Goal: Task Accomplishment & Management: Manage account settings

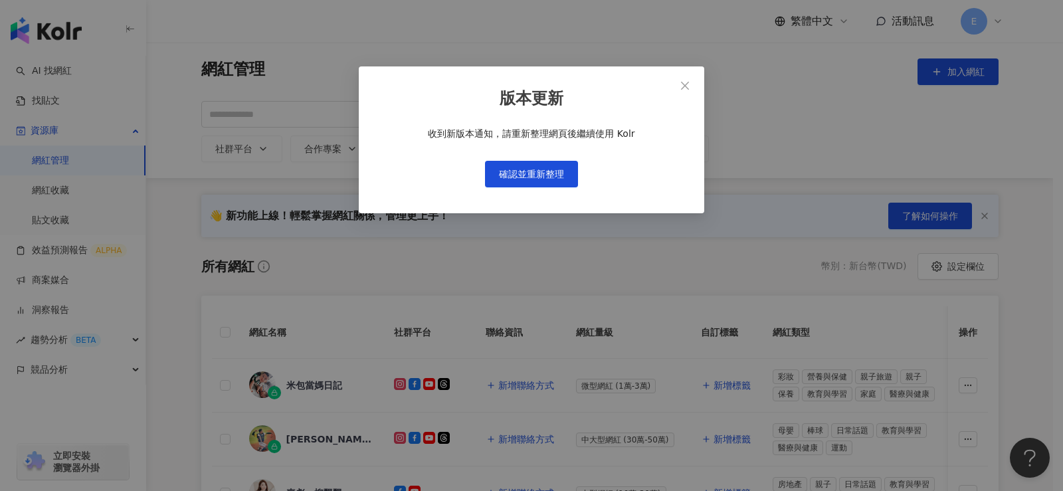
click at [482, 85] on div "版本更新 收到新版本通知，請重新整理網頁後繼續使用 Kolr 確認並重新整理" at bounding box center [532, 139] width 346 height 147
click at [542, 181] on button "確認並重新整理" at bounding box center [531, 174] width 93 height 27
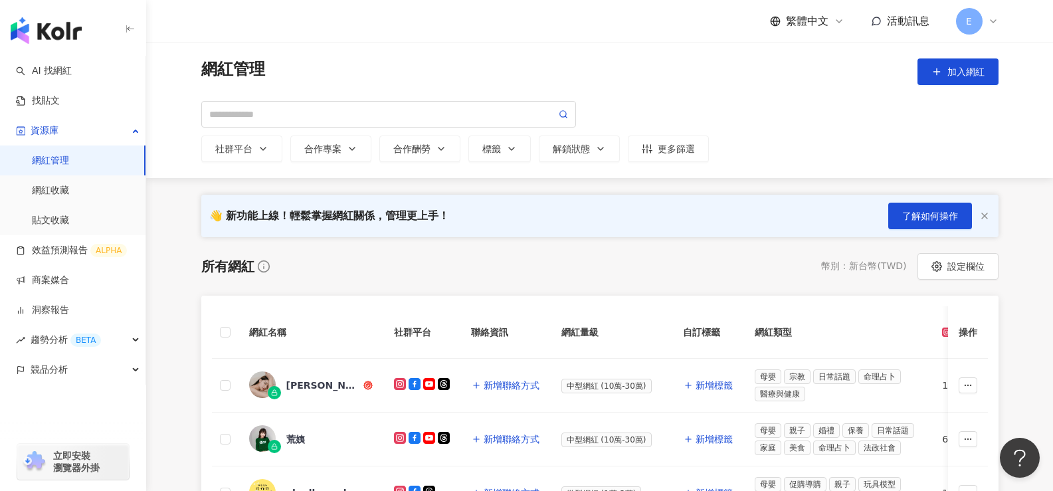
click at [550, 268] on div "所有網紅 幣別 ： 新台幣 ( TWD ) 設定欄位" at bounding box center [599, 266] width 797 height 27
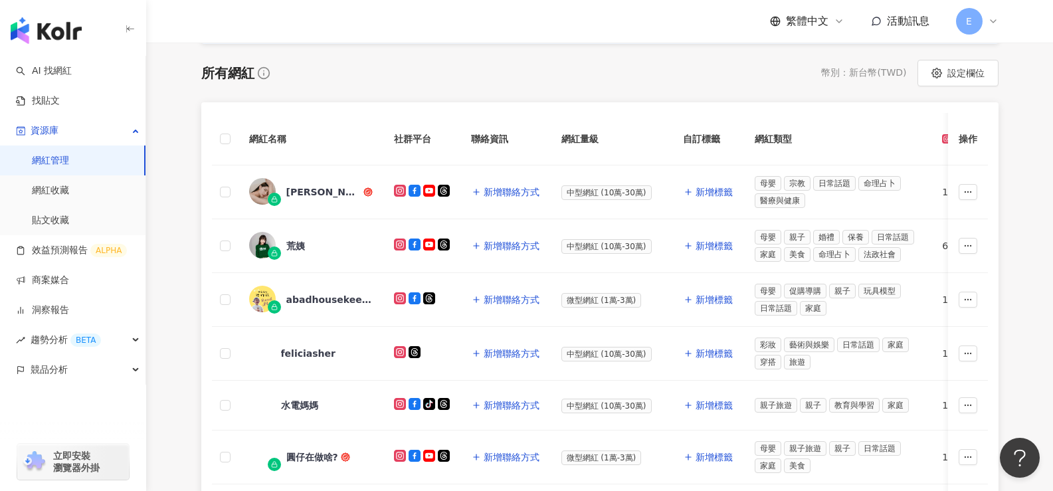
scroll to position [199, 0]
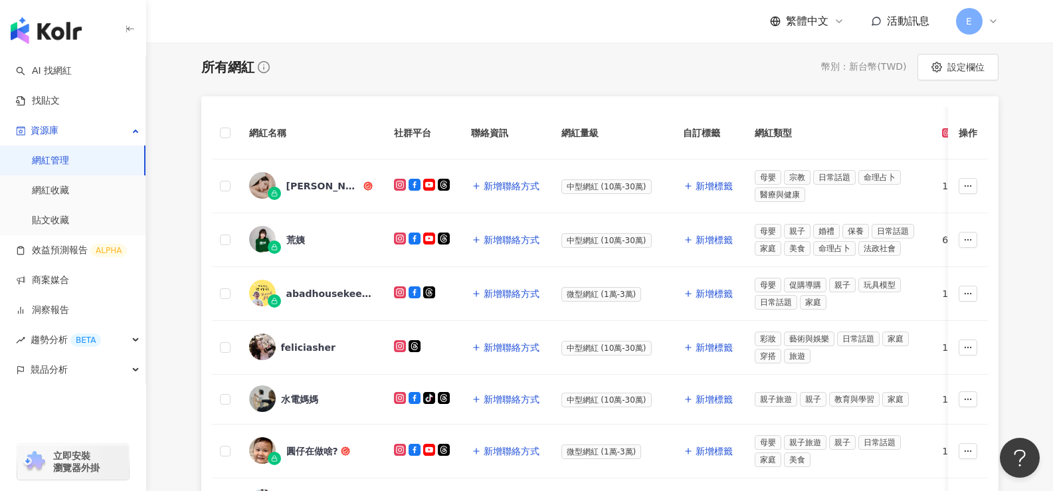
click at [562, 80] on div "所有網紅 幣別 ： 新台幣 ( TWD ) 設定欄位 網紅名稱 社群平台 聯絡資訊 網紅量級 自訂標籤 網紅類型 追蹤數 K-Score 近三個月 受眾主要年…" at bounding box center [599, 461] width 797 height 814
click at [989, 23] on icon at bounding box center [993, 21] width 11 height 11
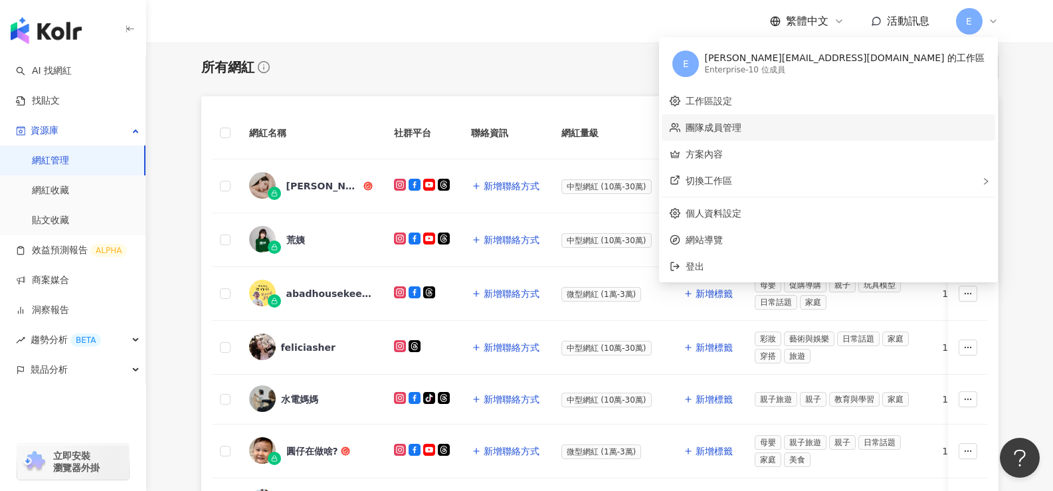
click at [742, 127] on link "團隊成員管理" at bounding box center [714, 127] width 56 height 11
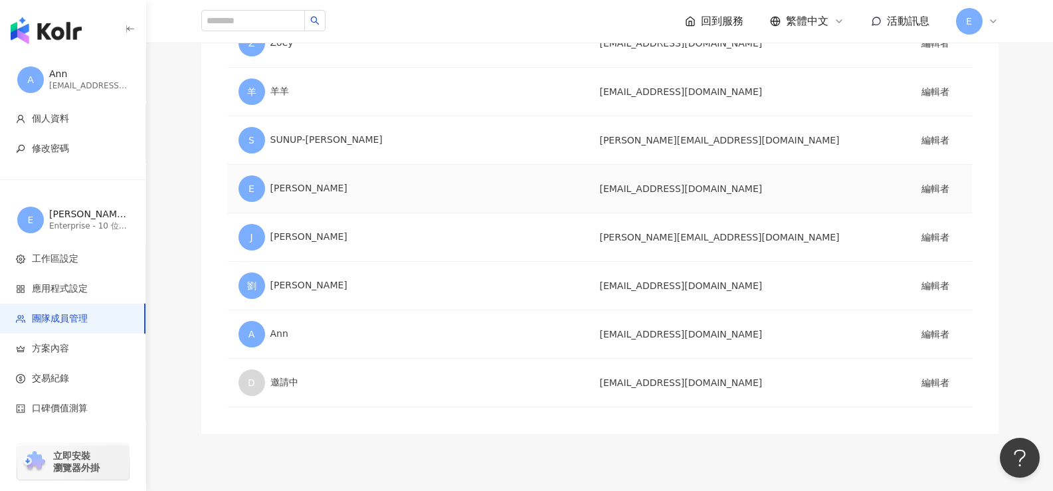
scroll to position [266, 0]
drag, startPoint x: 550, startPoint y: 336, endPoint x: 676, endPoint y: 335, distance: 126.9
click at [676, 335] on tr "A Ann [EMAIL_ADDRESS][DOMAIN_NAME] 編輯者" at bounding box center [600, 333] width 744 height 49
copy tr "[EMAIL_ADDRESS][DOMAIN_NAME]"
click at [571, 429] on div "用戶名稱 Email 角色 E [PERSON_NAME][EMAIL_ADDRESS][DOMAIN_NAME] [PERSON_NAME][EMAIL_A…" at bounding box center [599, 145] width 797 height 575
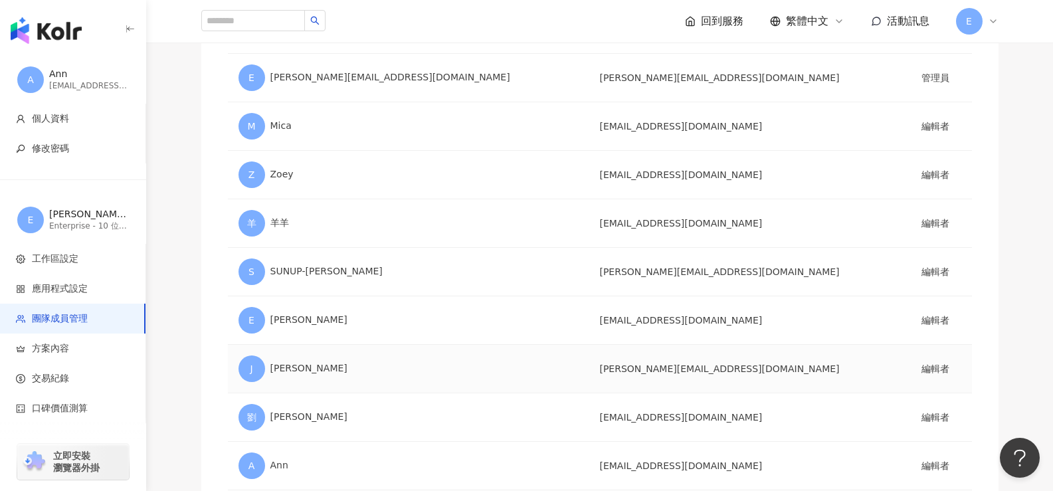
scroll to position [0, 0]
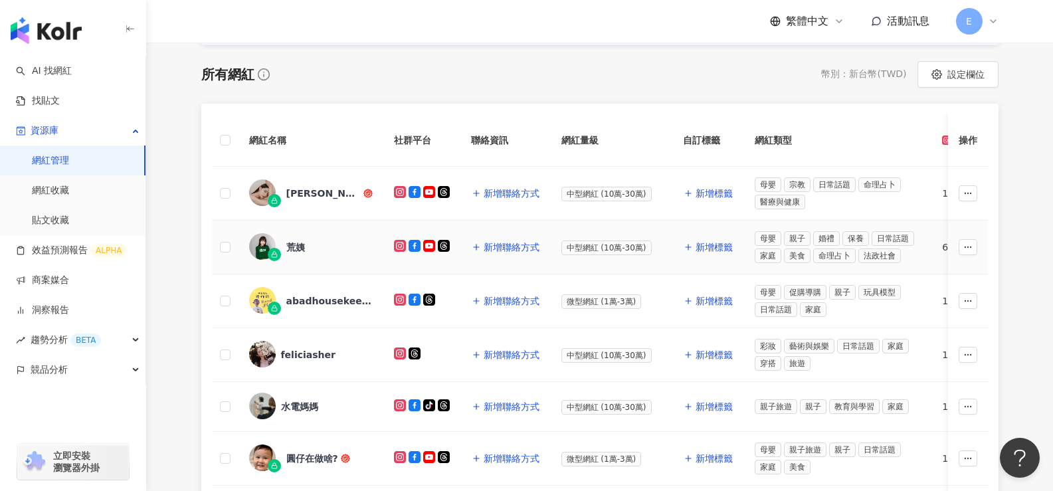
scroll to position [199, 0]
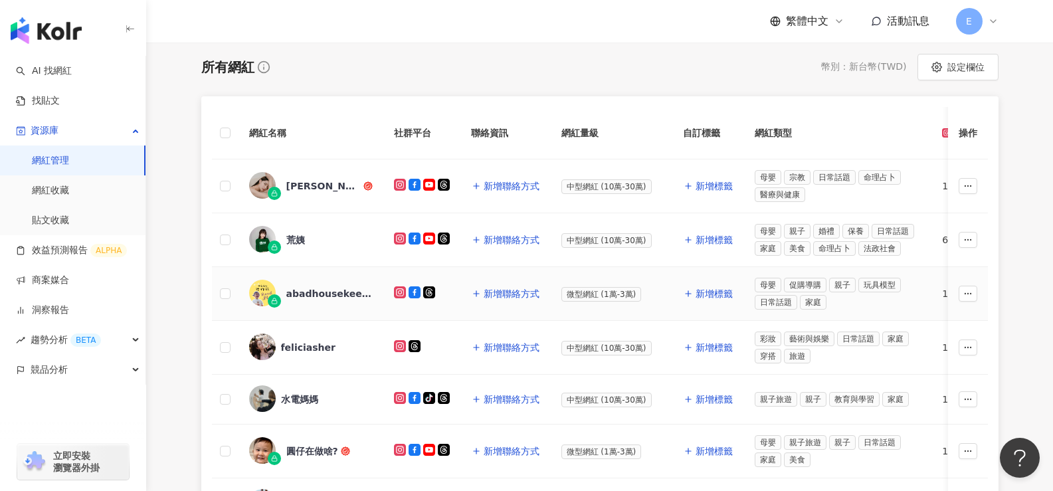
click at [262, 291] on img at bounding box center [262, 293] width 27 height 27
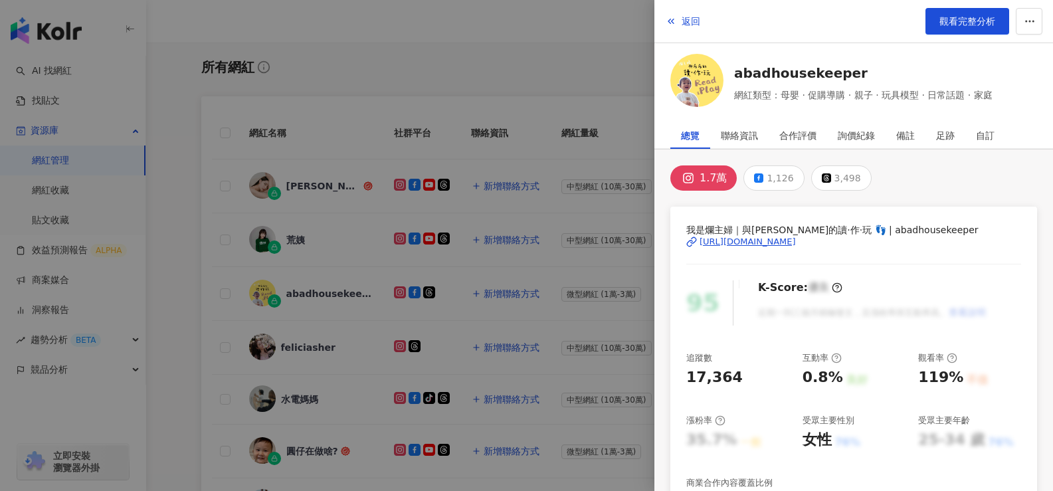
click at [483, 83] on div at bounding box center [526, 245] width 1053 height 491
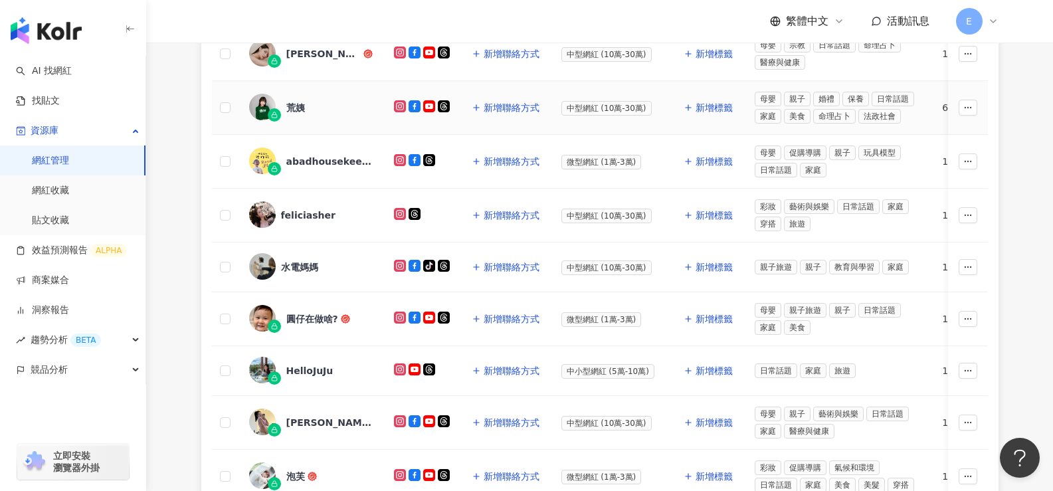
scroll to position [332, 0]
click at [318, 217] on div "feliciasher" at bounding box center [308, 214] width 54 height 13
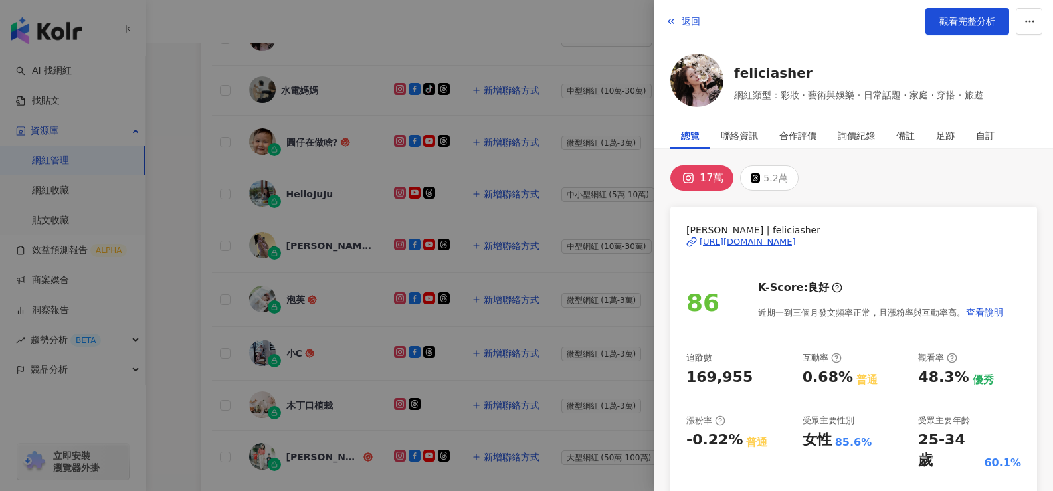
scroll to position [598, 0]
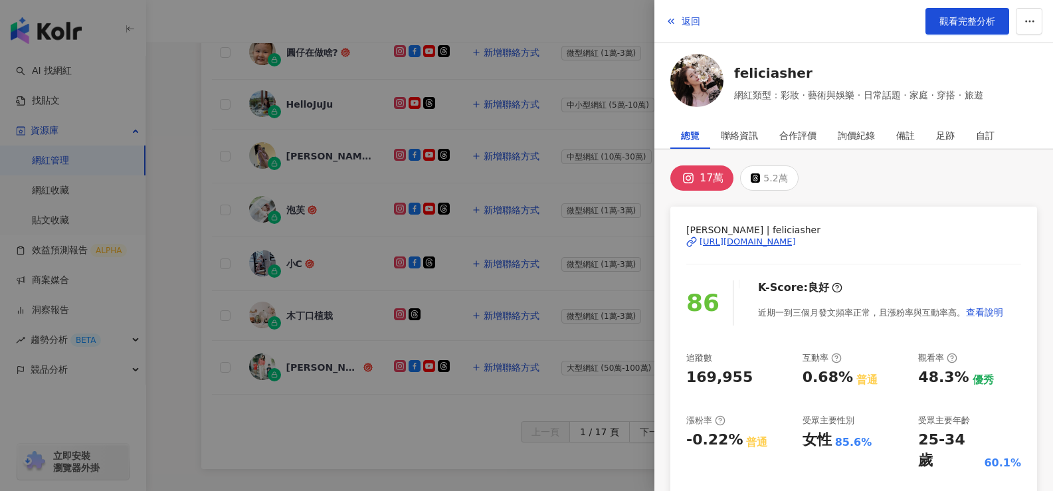
click at [291, 212] on div at bounding box center [526, 245] width 1053 height 491
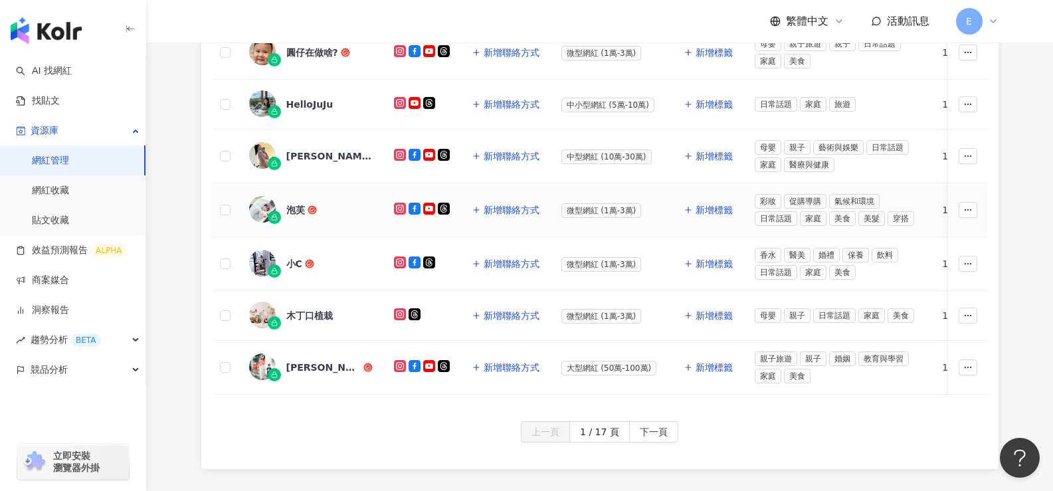
click at [291, 212] on div "泡芙" at bounding box center [295, 209] width 19 height 13
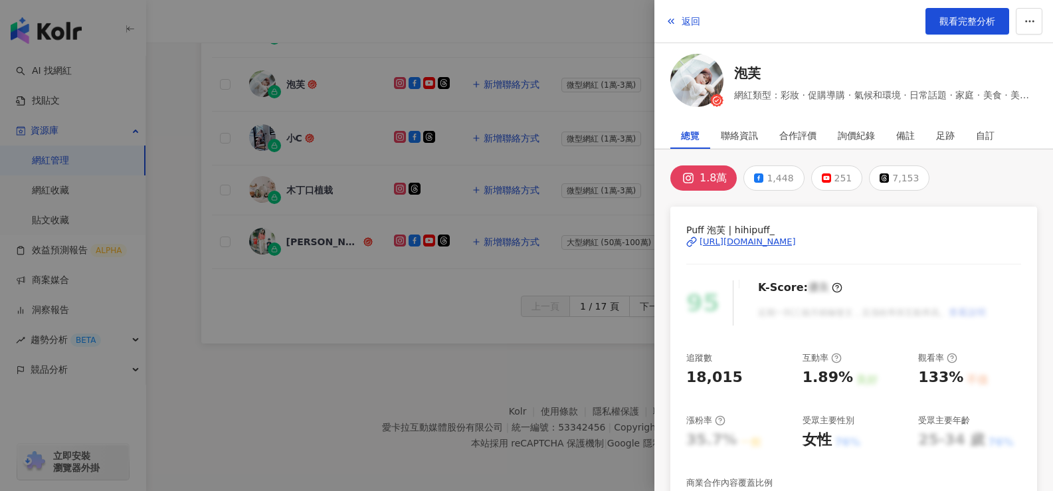
scroll to position [731, 0]
click at [414, 318] on div at bounding box center [526, 245] width 1053 height 491
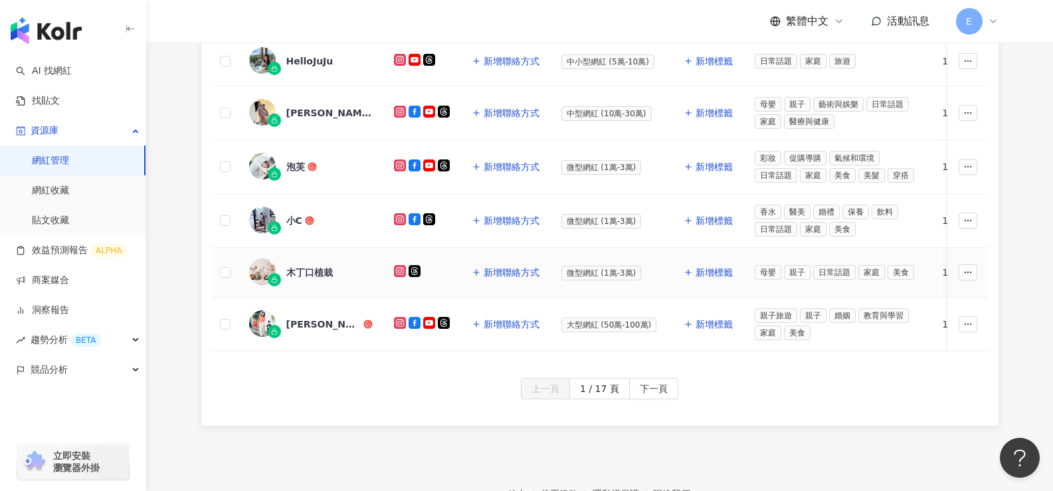
scroll to position [732, 0]
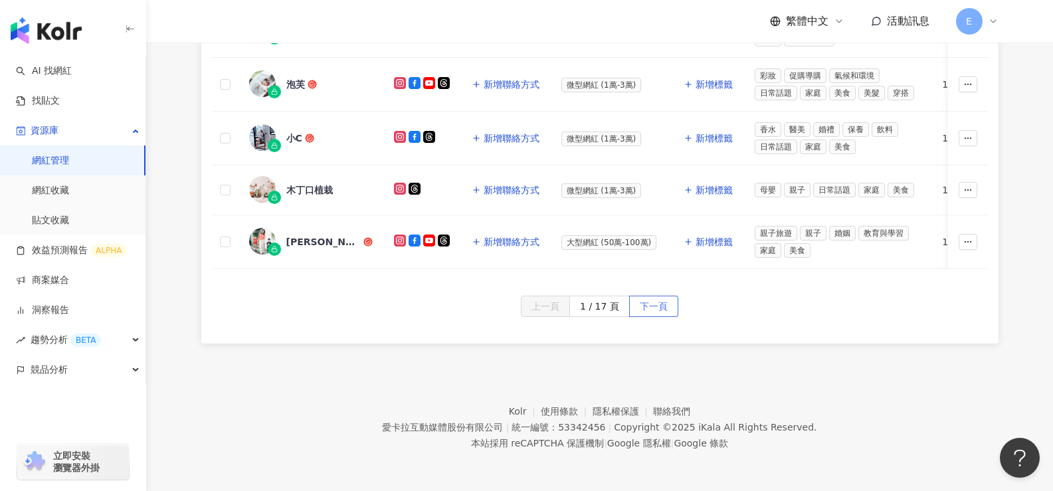
click at [651, 304] on span "下一頁" at bounding box center [654, 306] width 28 height 21
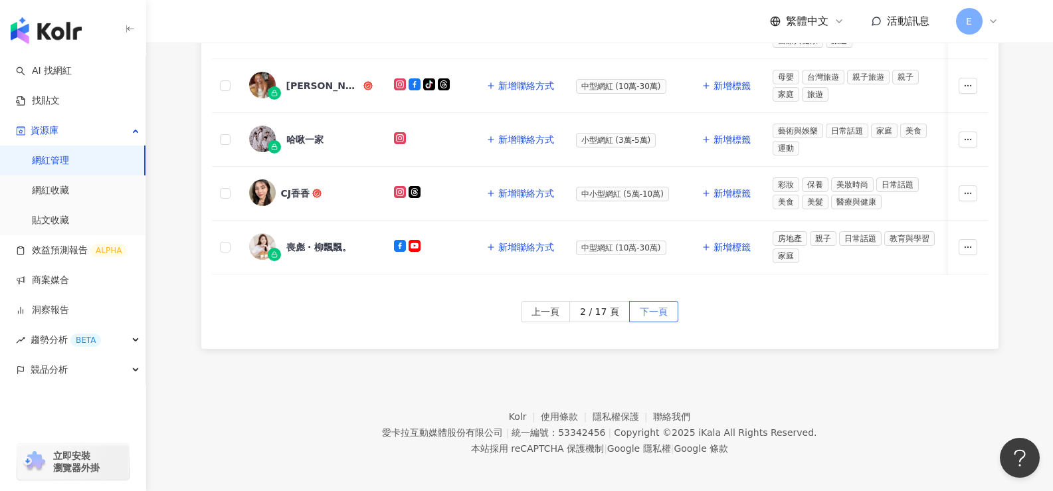
click at [661, 315] on span "下一頁" at bounding box center [654, 312] width 28 height 21
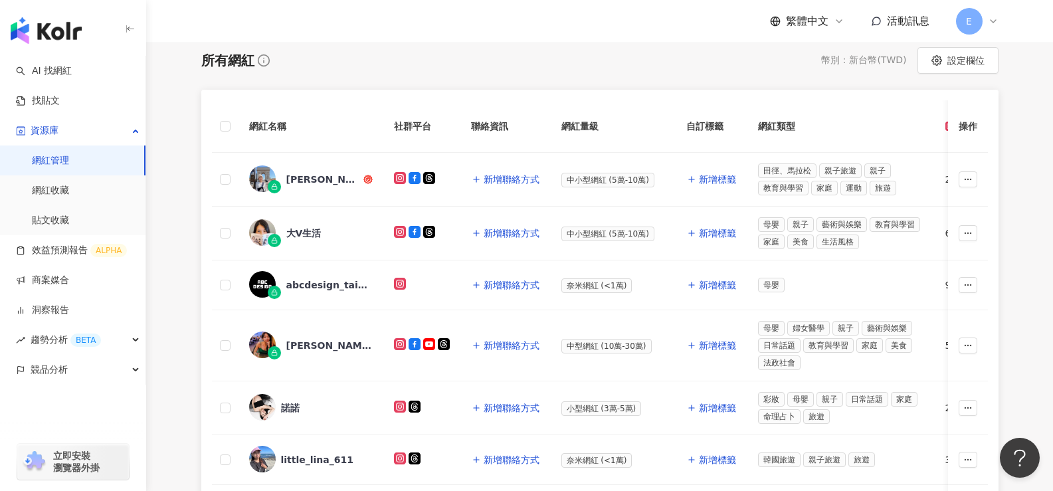
scroll to position [200, 0]
